Goal: Task Accomplishment & Management: Use online tool/utility

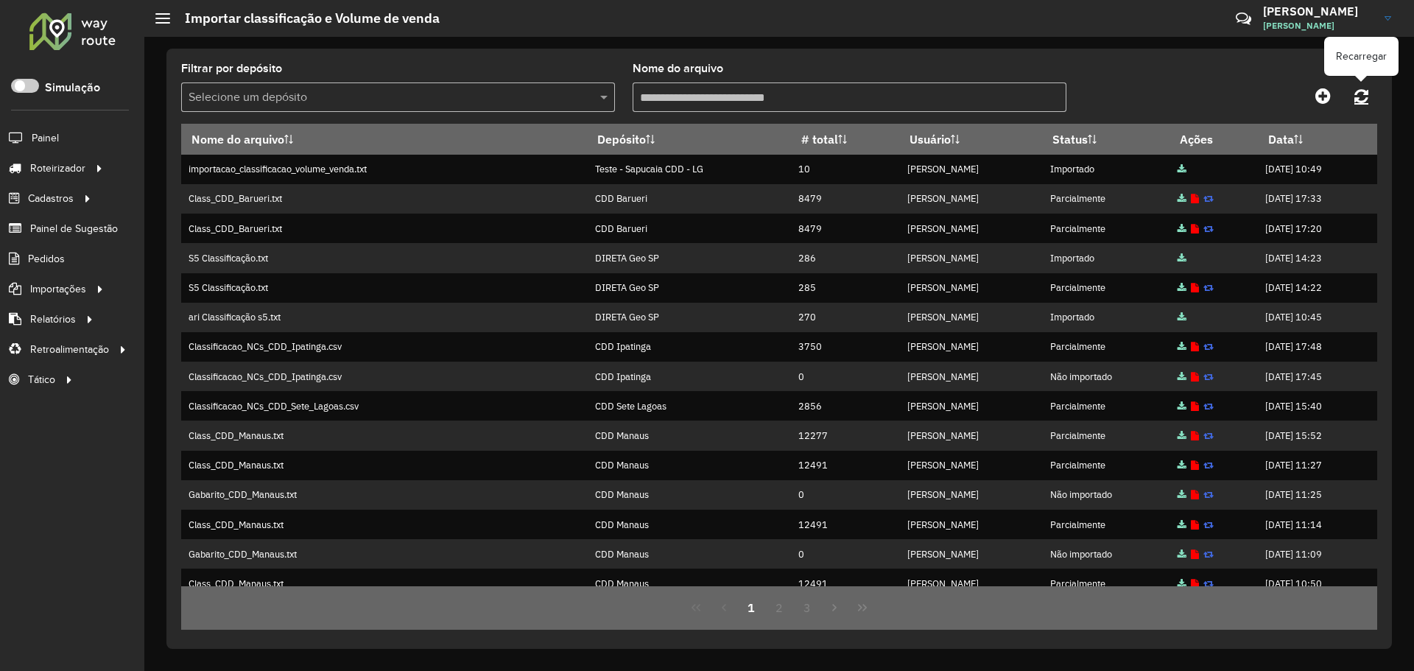
click at [1362, 90] on icon at bounding box center [1361, 96] width 14 height 16
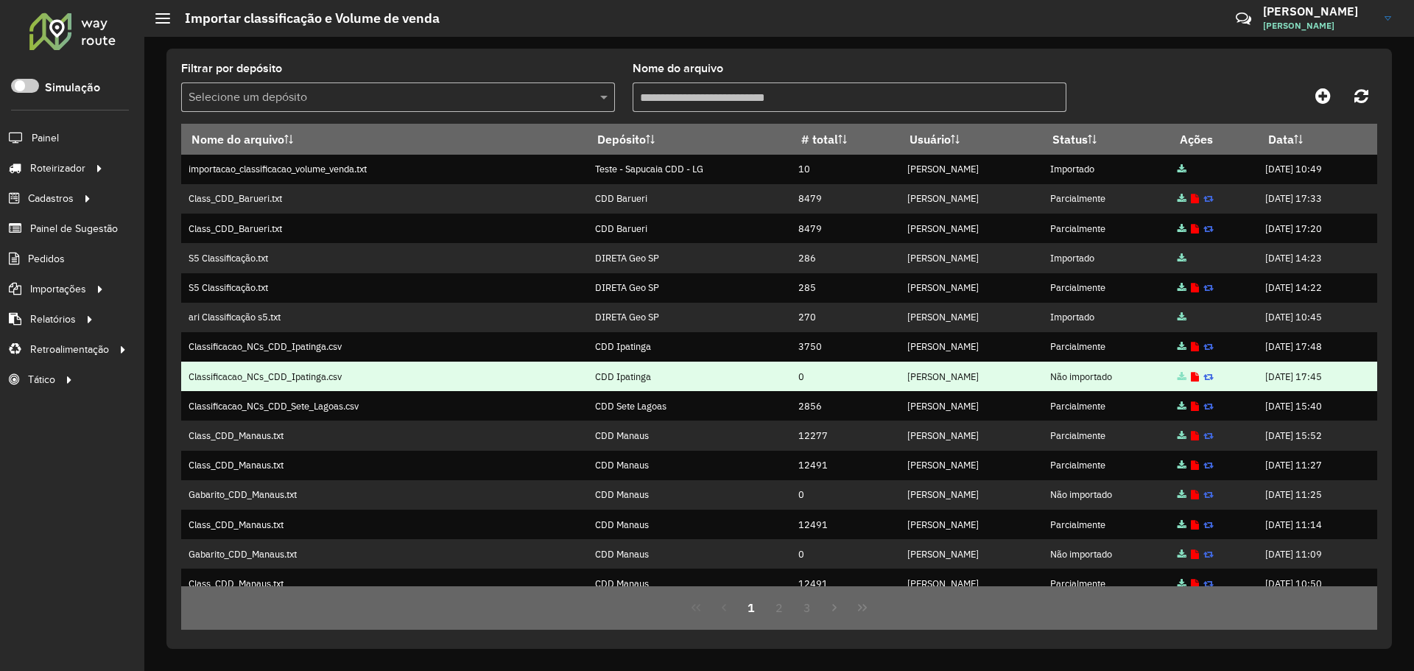
click at [288, 379] on td "Classificacao_NCs_CDD_Ipatinga.csv" at bounding box center [384, 376] width 406 height 29
click at [587, 373] on td "CDD Ipatinga" at bounding box center [689, 376] width 204 height 29
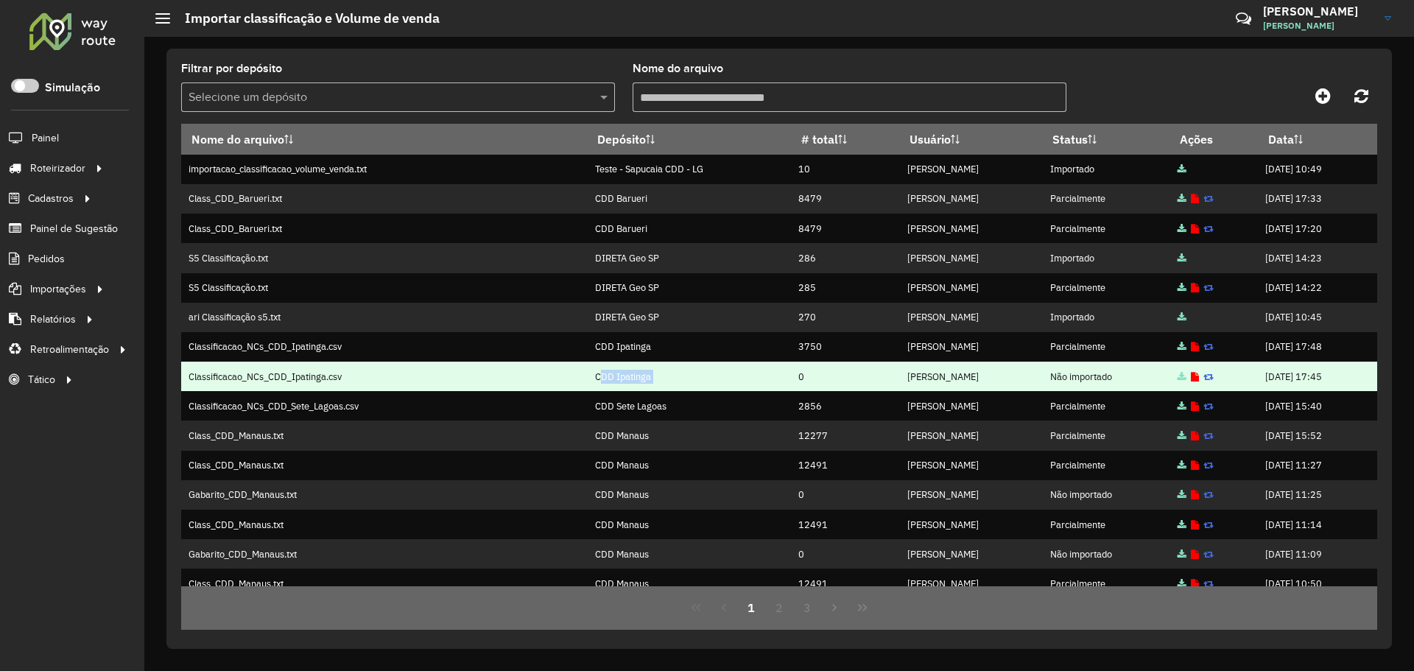
click at [587, 373] on td "CDD Ipatinga" at bounding box center [689, 376] width 204 height 29
click at [597, 376] on td "CDD Ipatinga" at bounding box center [689, 376] width 204 height 29
click at [943, 381] on td "[PERSON_NAME]" at bounding box center [970, 376] width 143 height 29
click at [1191, 378] on icon at bounding box center [1195, 378] width 8 height 10
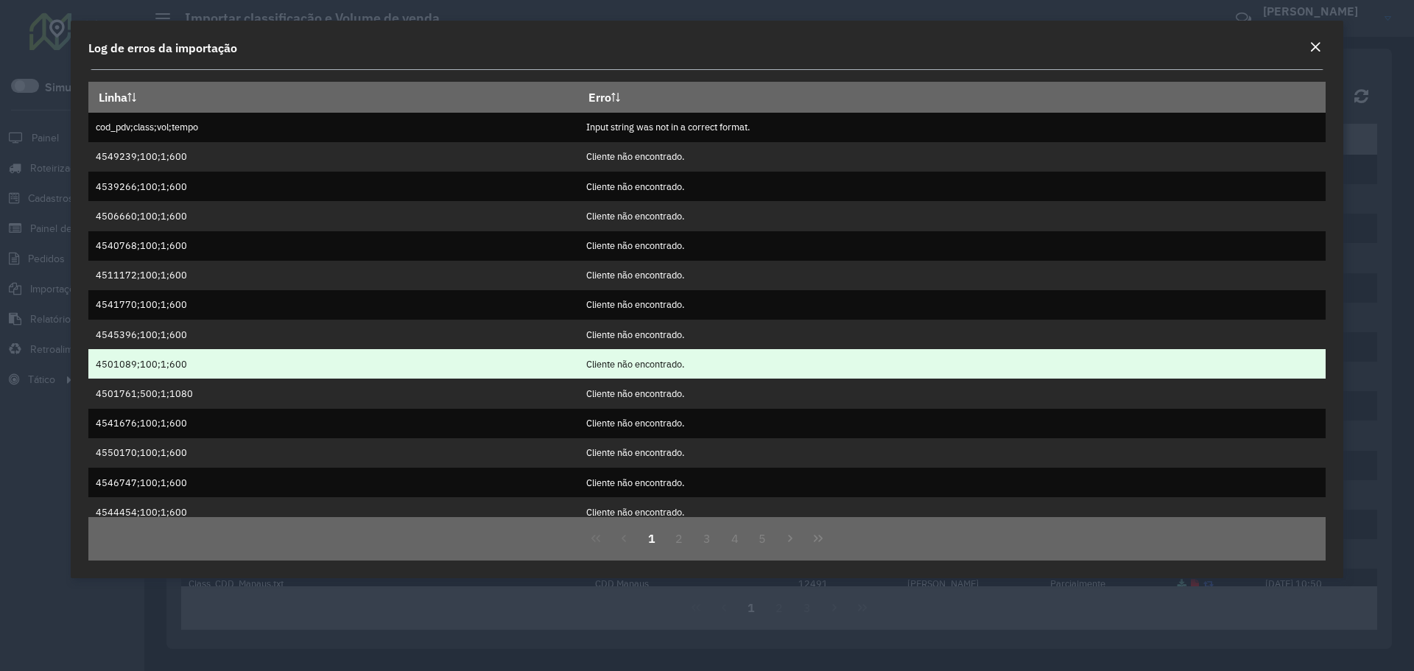
drag, startPoint x: 191, startPoint y: 141, endPoint x: 857, endPoint y: 354, distance: 699.0
click at [800, 352] on tbody "cod_pdv;class;vol;tempo Input string was not in a correct format. 4549239;100;1…" at bounding box center [706, 408] width 1237 height 591
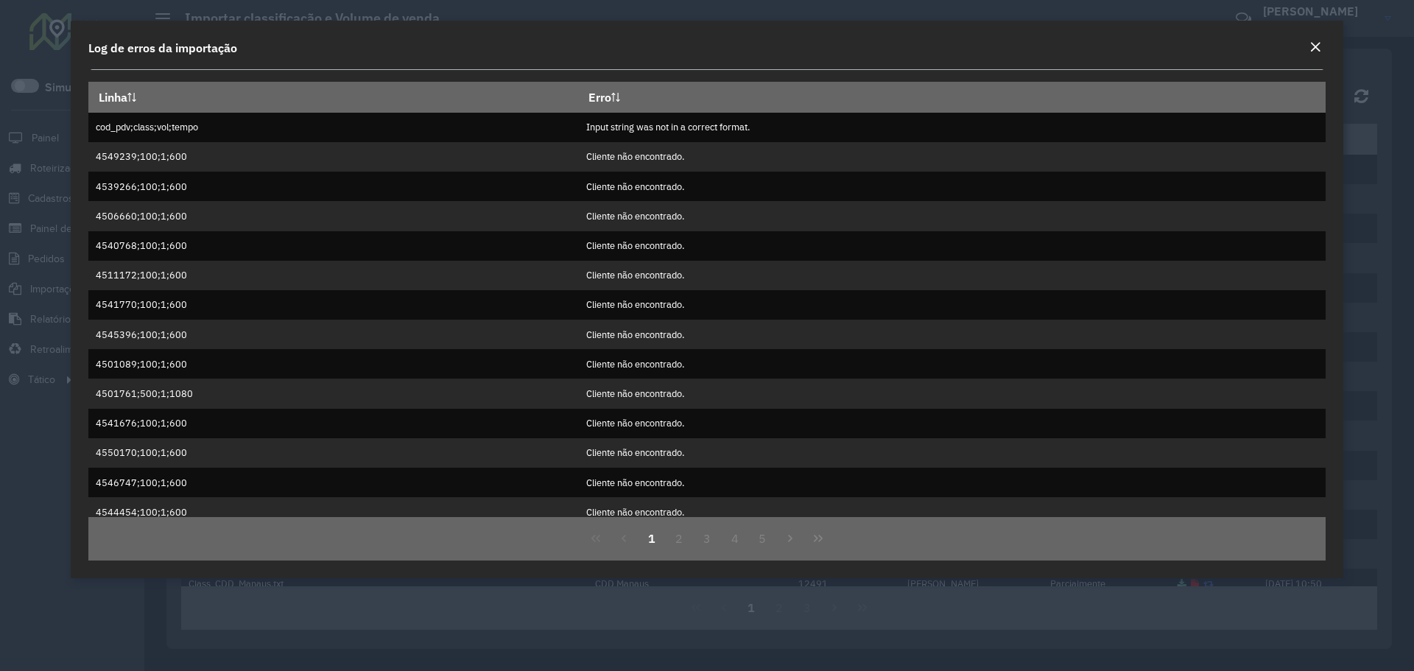
click at [1310, 45] on em "Close" at bounding box center [1315, 47] width 12 height 12
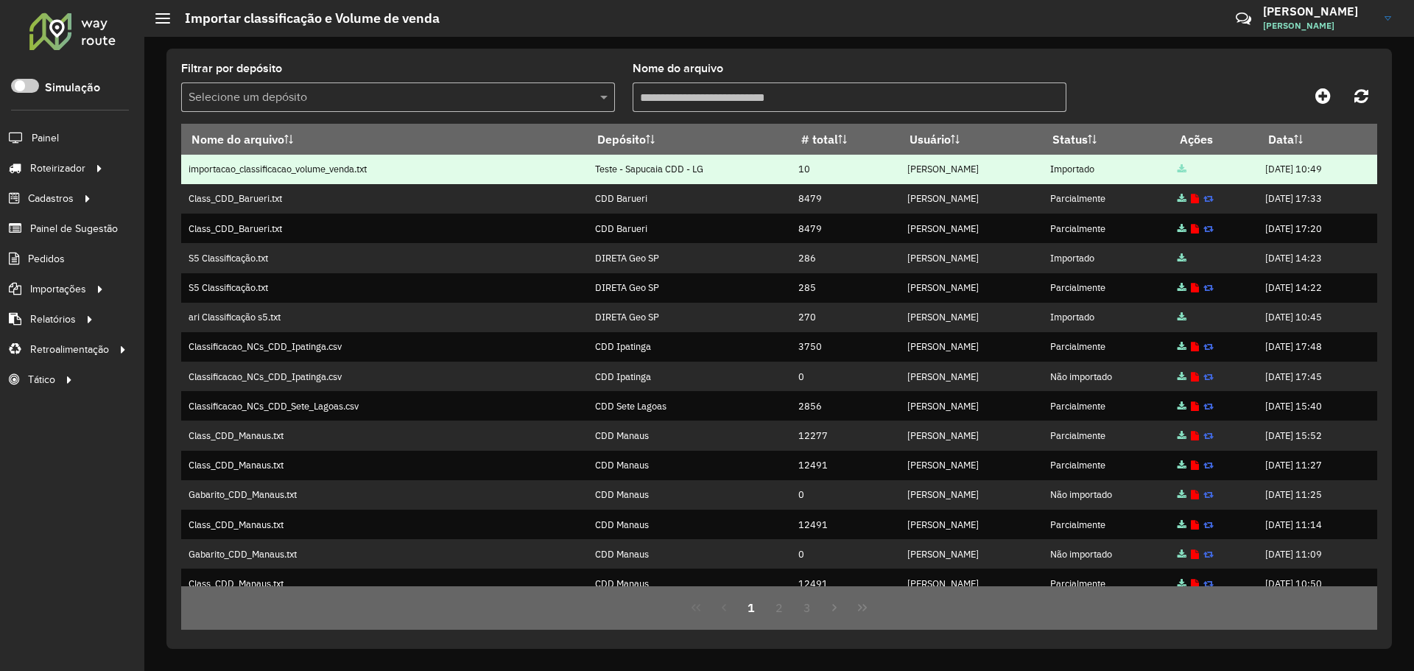
click at [899, 168] on td "[PERSON_NAME]" at bounding box center [970, 169] width 143 height 29
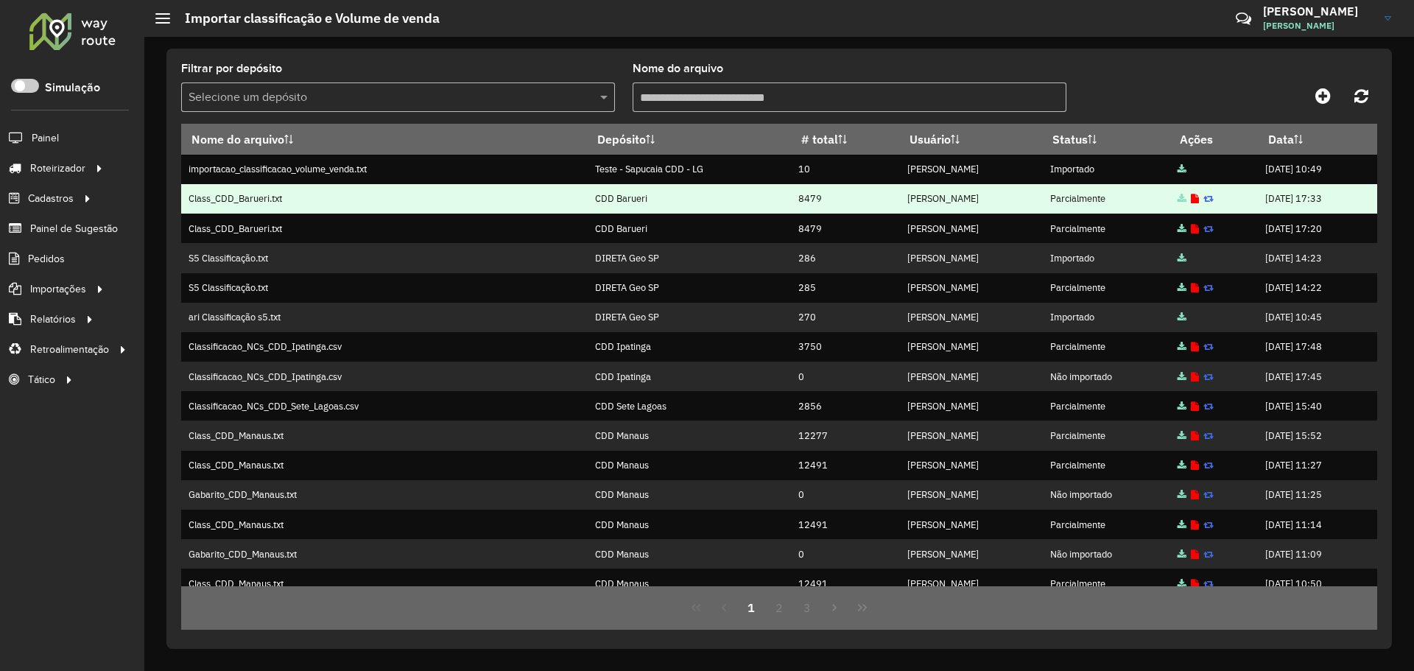
click at [791, 192] on td "8479" at bounding box center [845, 198] width 108 height 29
